Goal: Find specific page/section: Find specific page/section

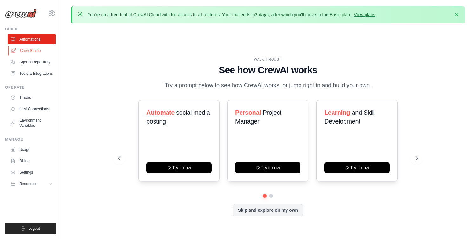
click at [43, 52] on link "Crew Studio" at bounding box center [32, 51] width 48 height 10
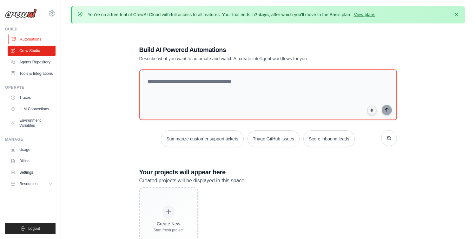
click at [32, 40] on link "Automations" at bounding box center [32, 39] width 48 height 10
